Goal: Task Accomplishment & Management: Manage account settings

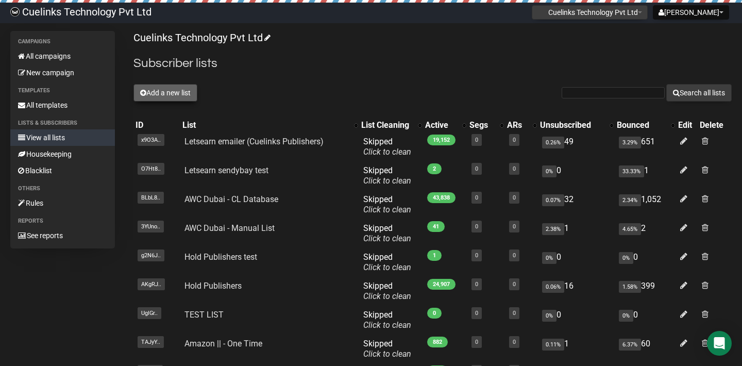
click at [149, 93] on button "Add a new list" at bounding box center [165, 93] width 64 height 18
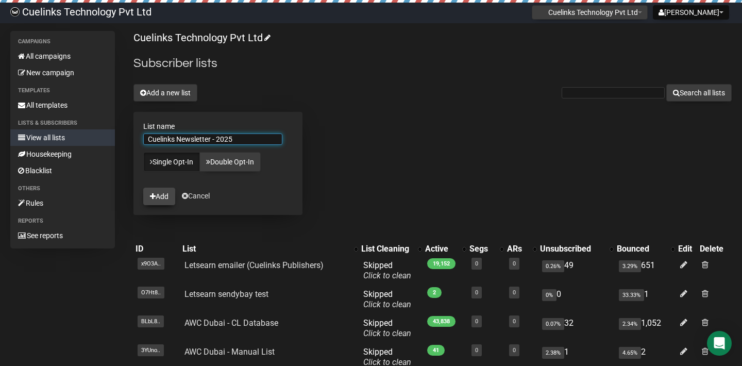
type input "Cuelinks Newsletter - 2025"
click at [169, 193] on button "Add" at bounding box center [159, 197] width 32 height 18
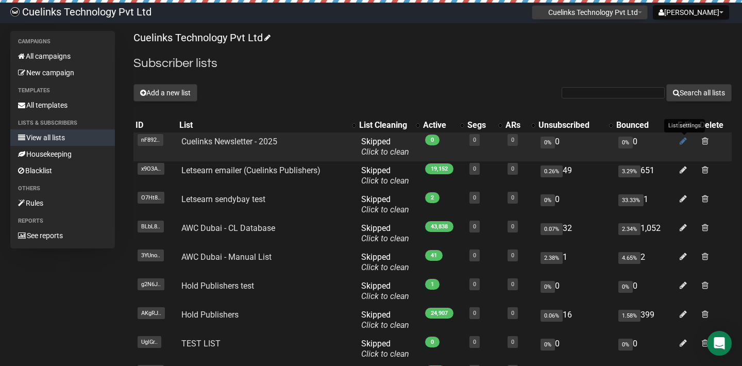
click at [686, 138] on icon at bounding box center [683, 141] width 7 height 9
click at [215, 145] on link "Cuelinks Newsletter - [DATE]" at bounding box center [232, 142] width 102 height 10
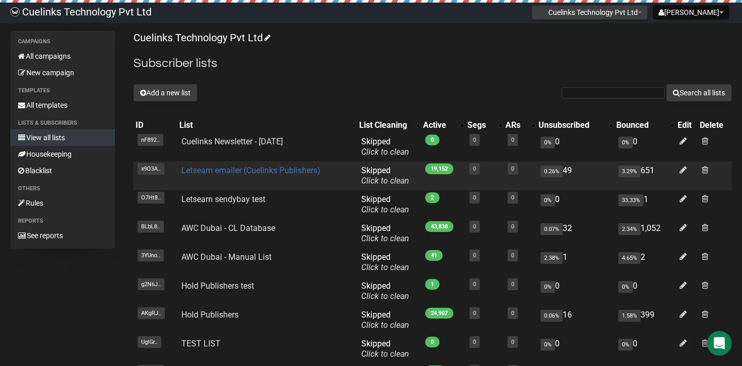
click at [229, 173] on link "Letsearn emailer (Cuelinks Publishers)" at bounding box center [250, 170] width 139 height 10
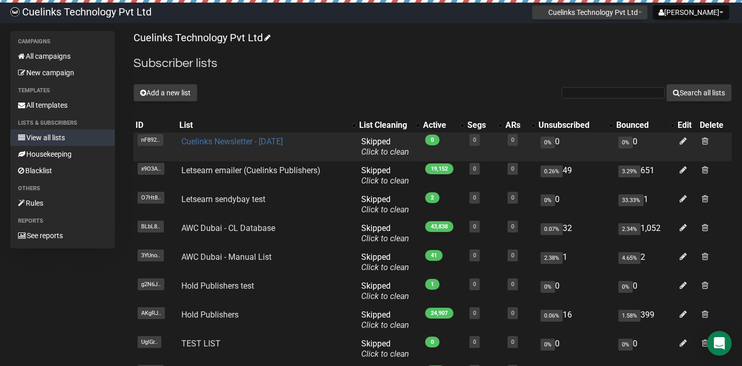
click at [254, 141] on link "Cuelinks Newsletter - [DATE]" at bounding box center [232, 142] width 102 height 10
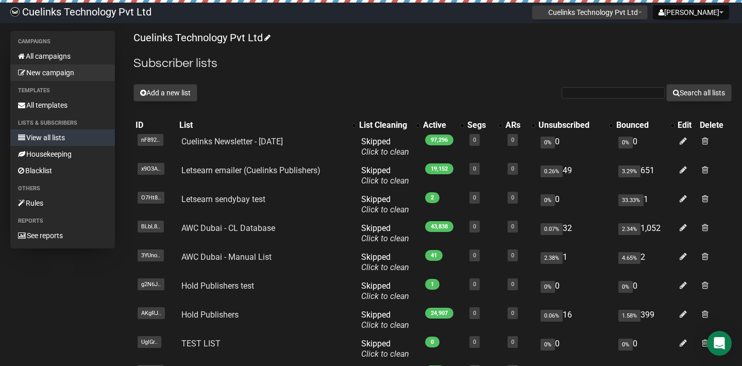
click at [62, 72] on link "New campaign" at bounding box center [62, 72] width 105 height 16
